Goal: Task Accomplishment & Management: Manage account settings

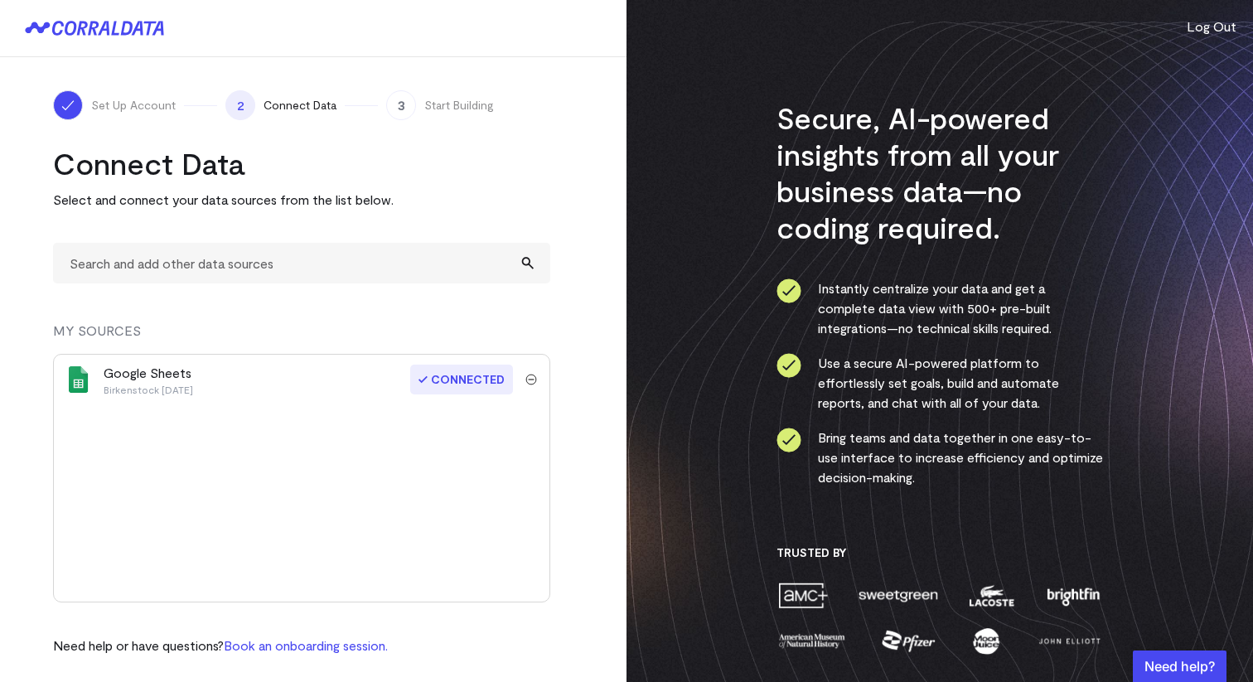
click at [1212, 32] on button "Log Out" at bounding box center [1211, 27] width 50 height 20
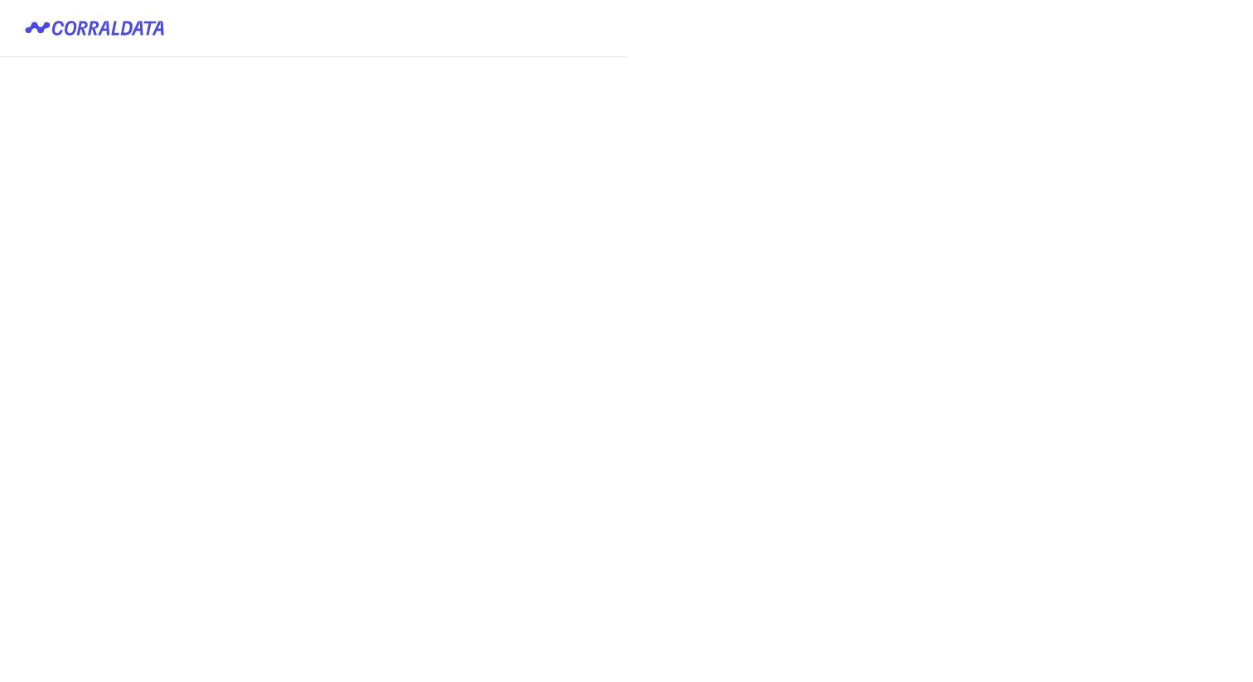
click at [0, 0] on button "Login with keycloak" at bounding box center [0, 0] width 0 height 0
